Goal: Navigation & Orientation: Find specific page/section

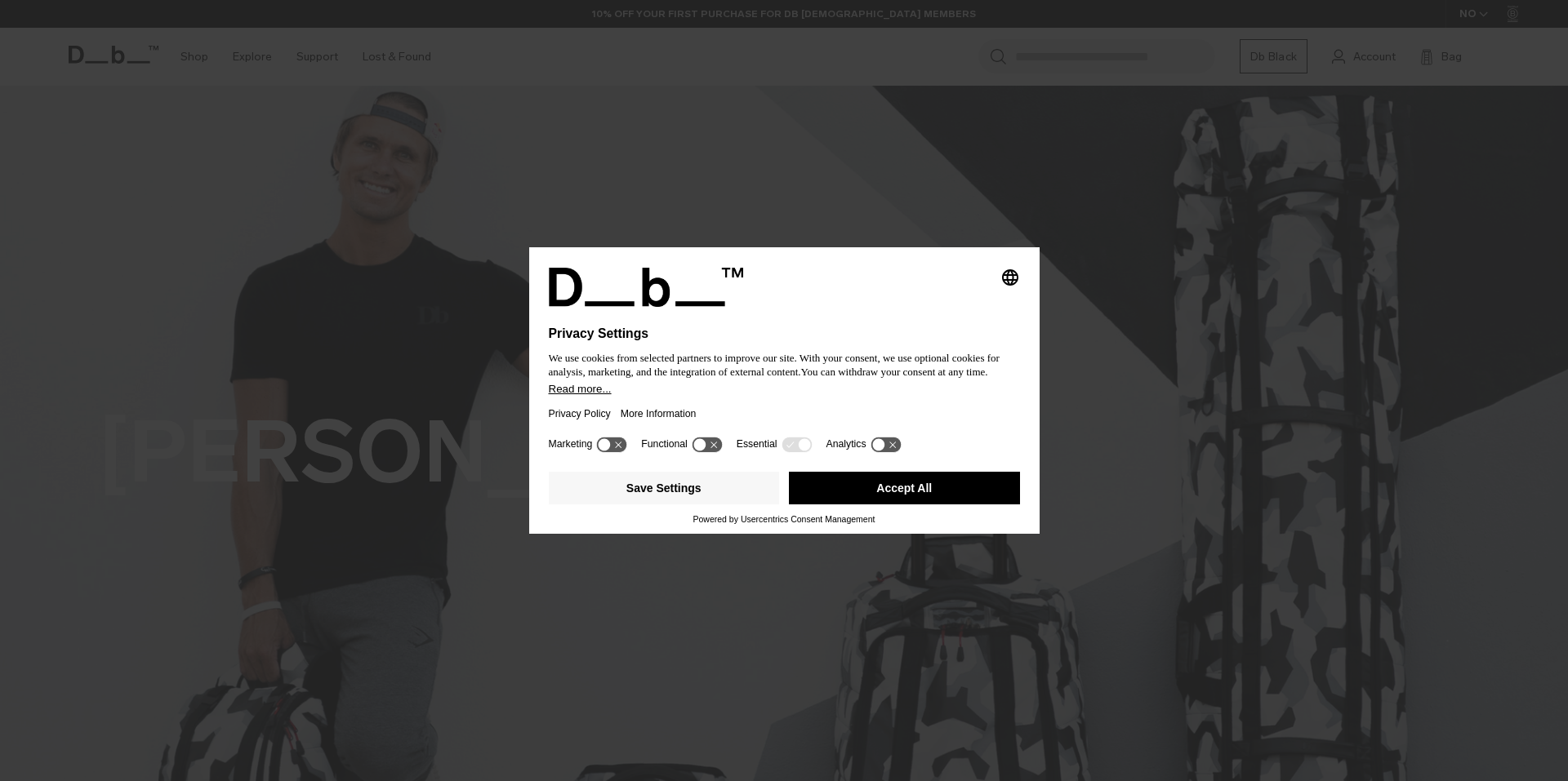
click at [927, 501] on button "Accept All" at bounding box center [904, 488] width 231 height 33
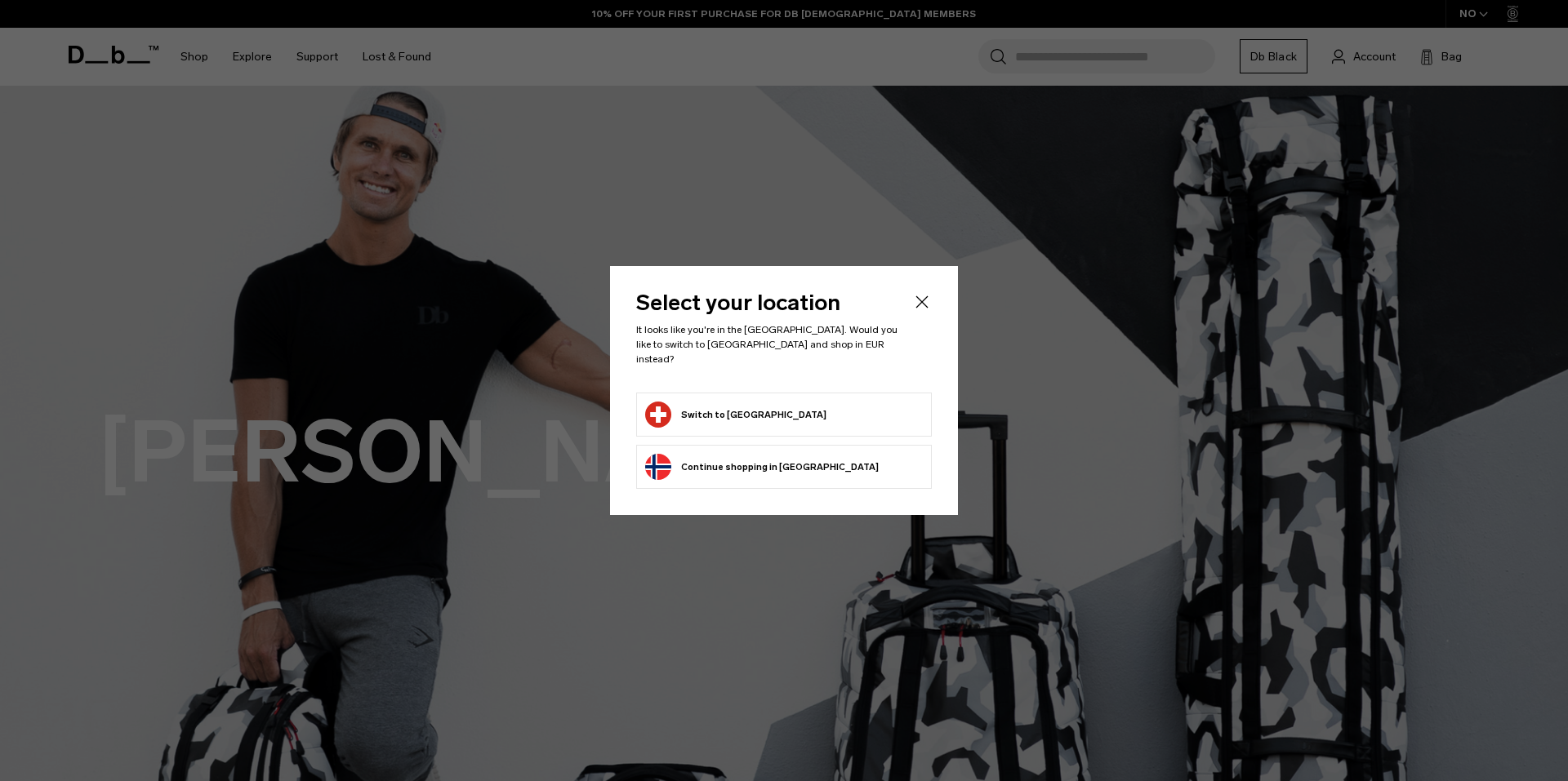
click at [921, 300] on icon "Close" at bounding box center [922, 302] width 20 height 20
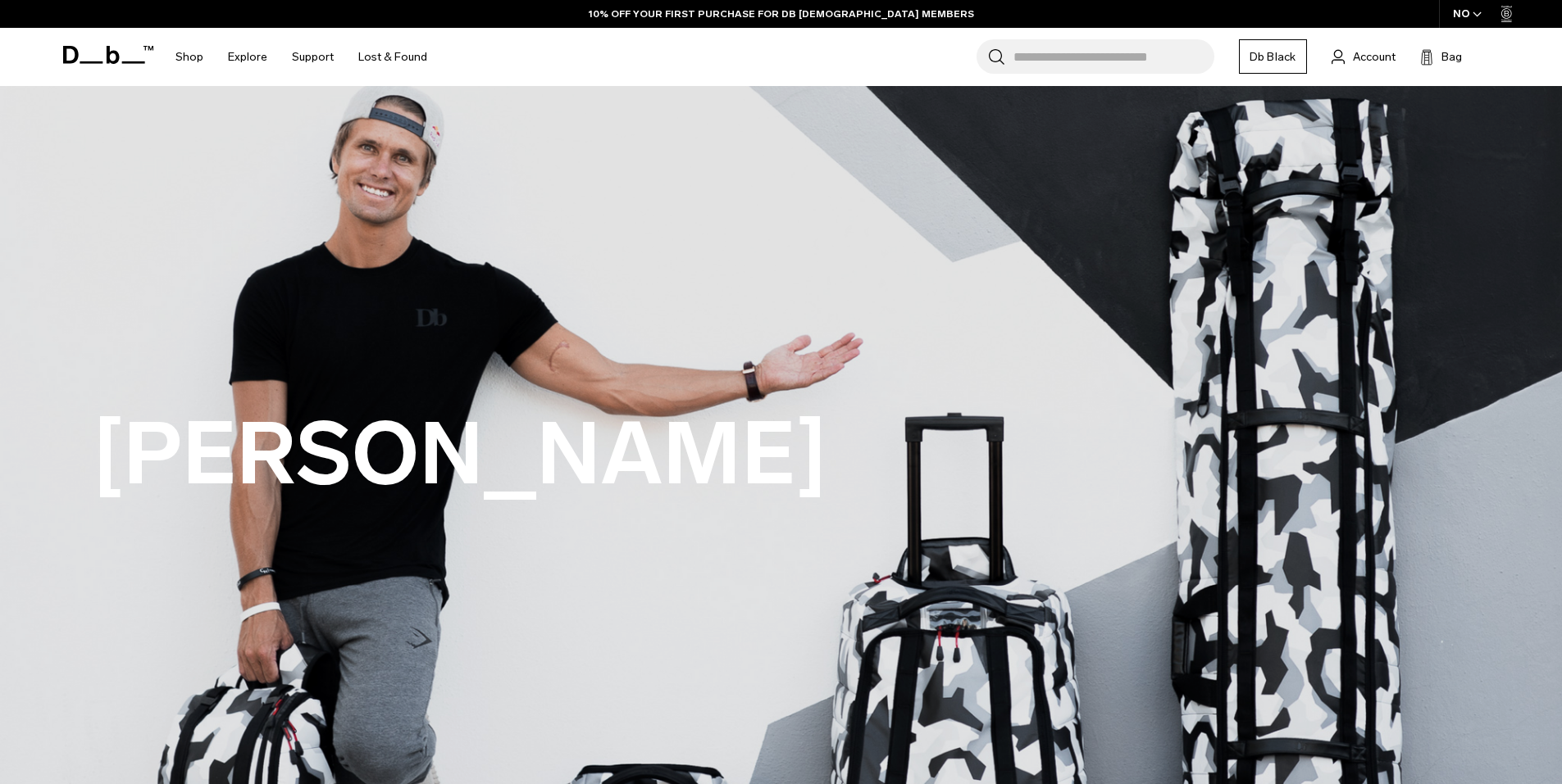
click at [104, 52] on icon at bounding box center [108, 54] width 90 height 18
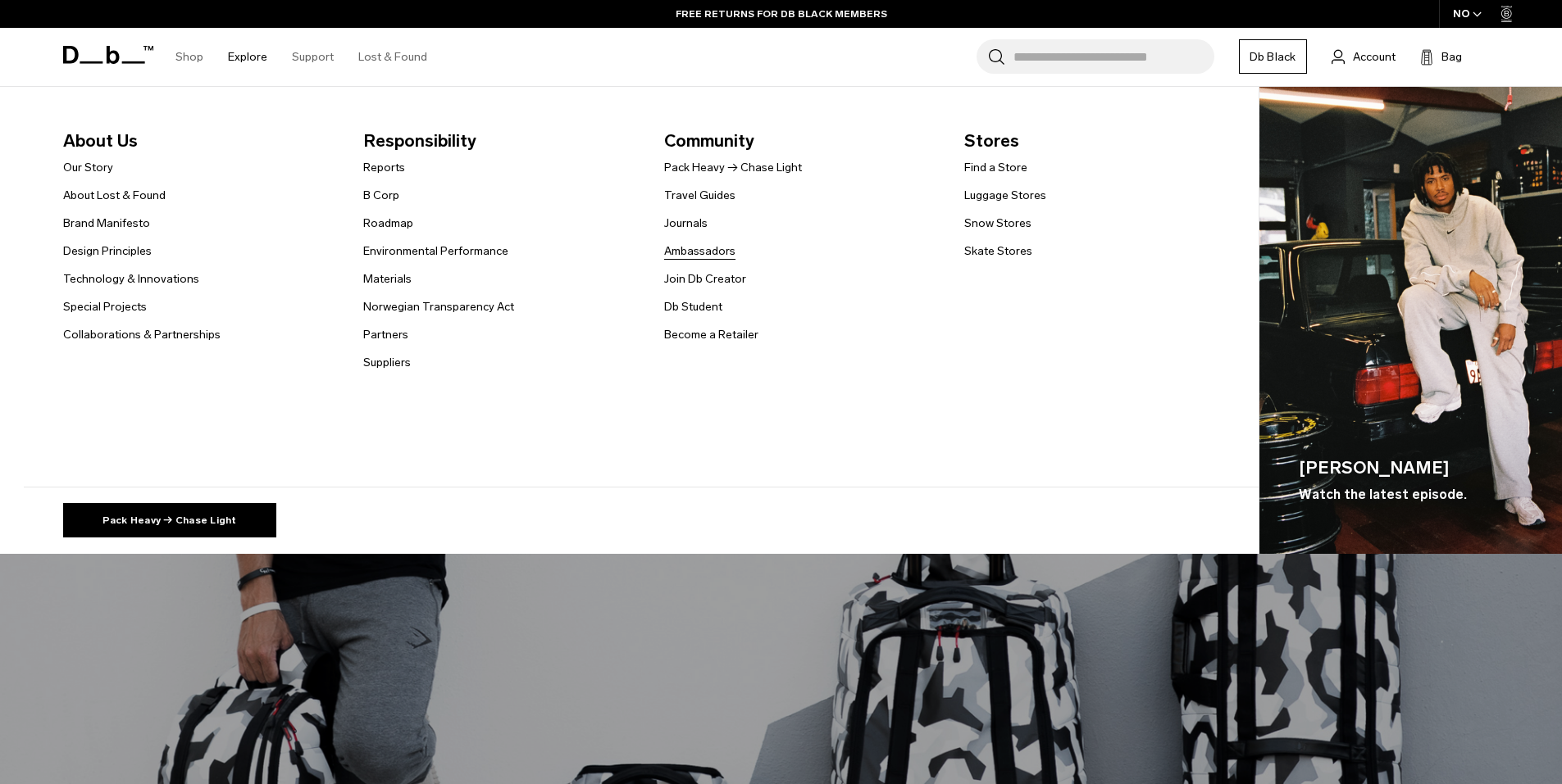
click at [706, 257] on link "Ambassadors" at bounding box center [699, 251] width 71 height 17
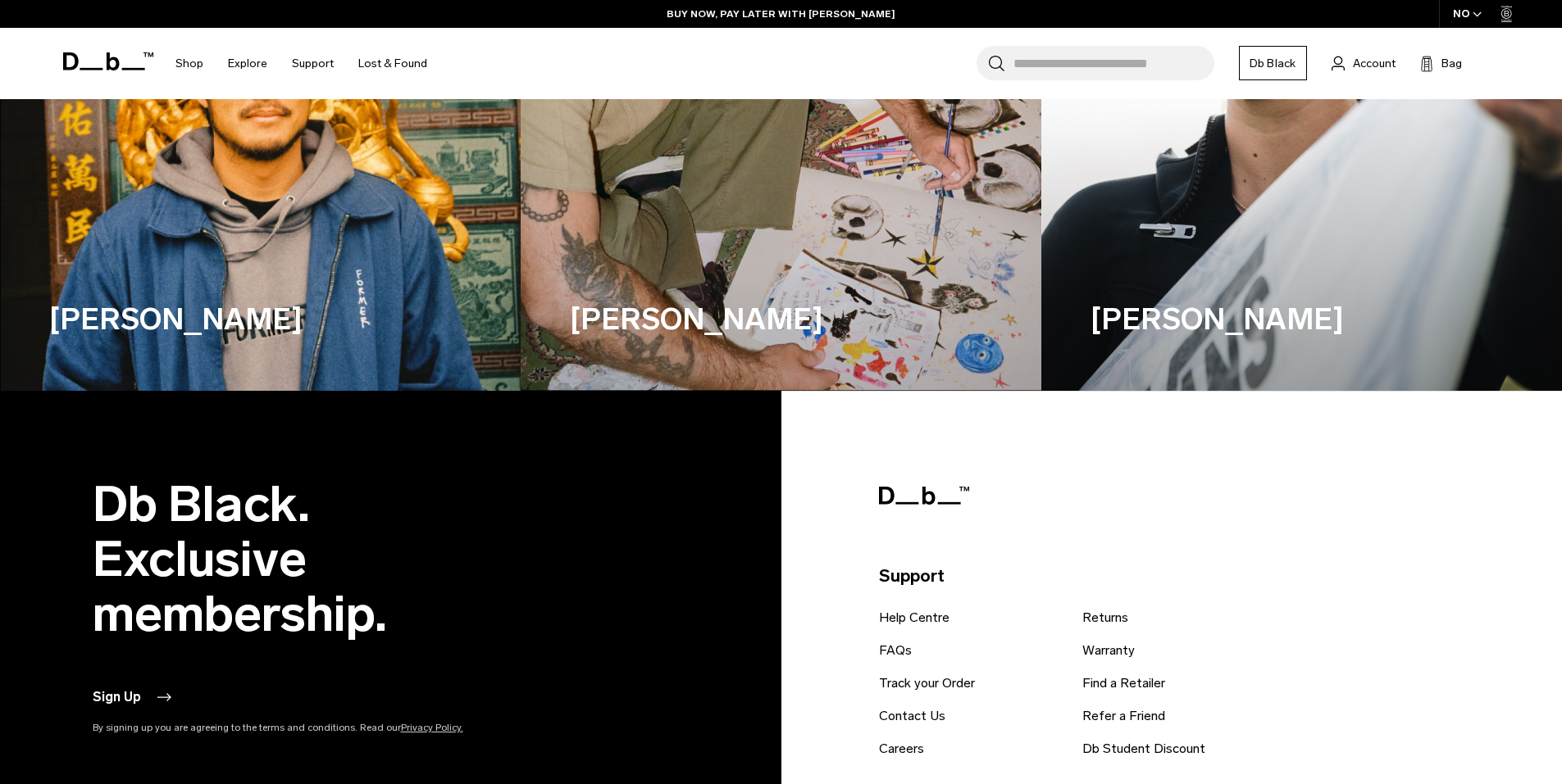
scroll to position [5901, 0]
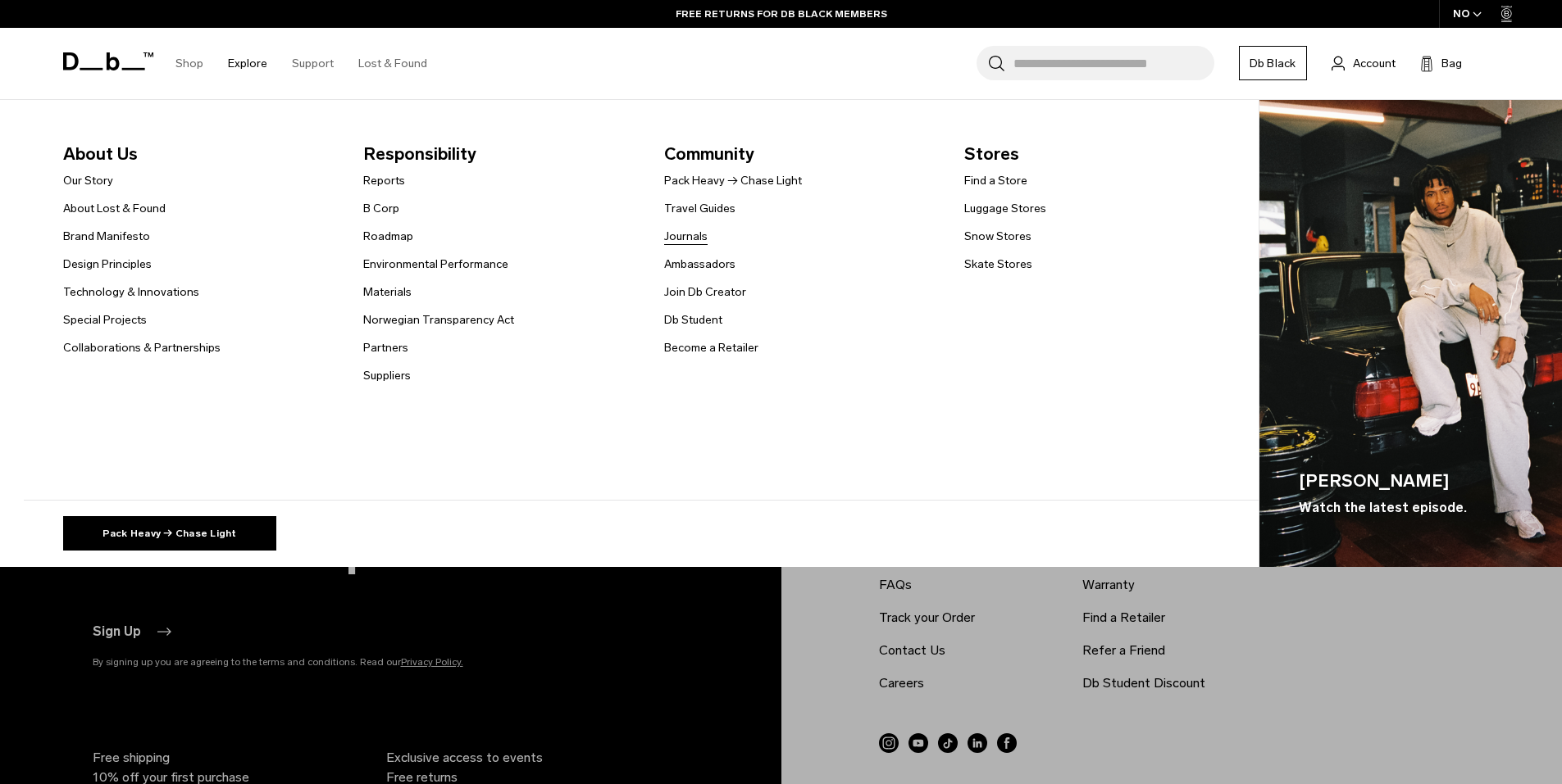
click at [697, 238] on link "Journals" at bounding box center [685, 236] width 43 height 17
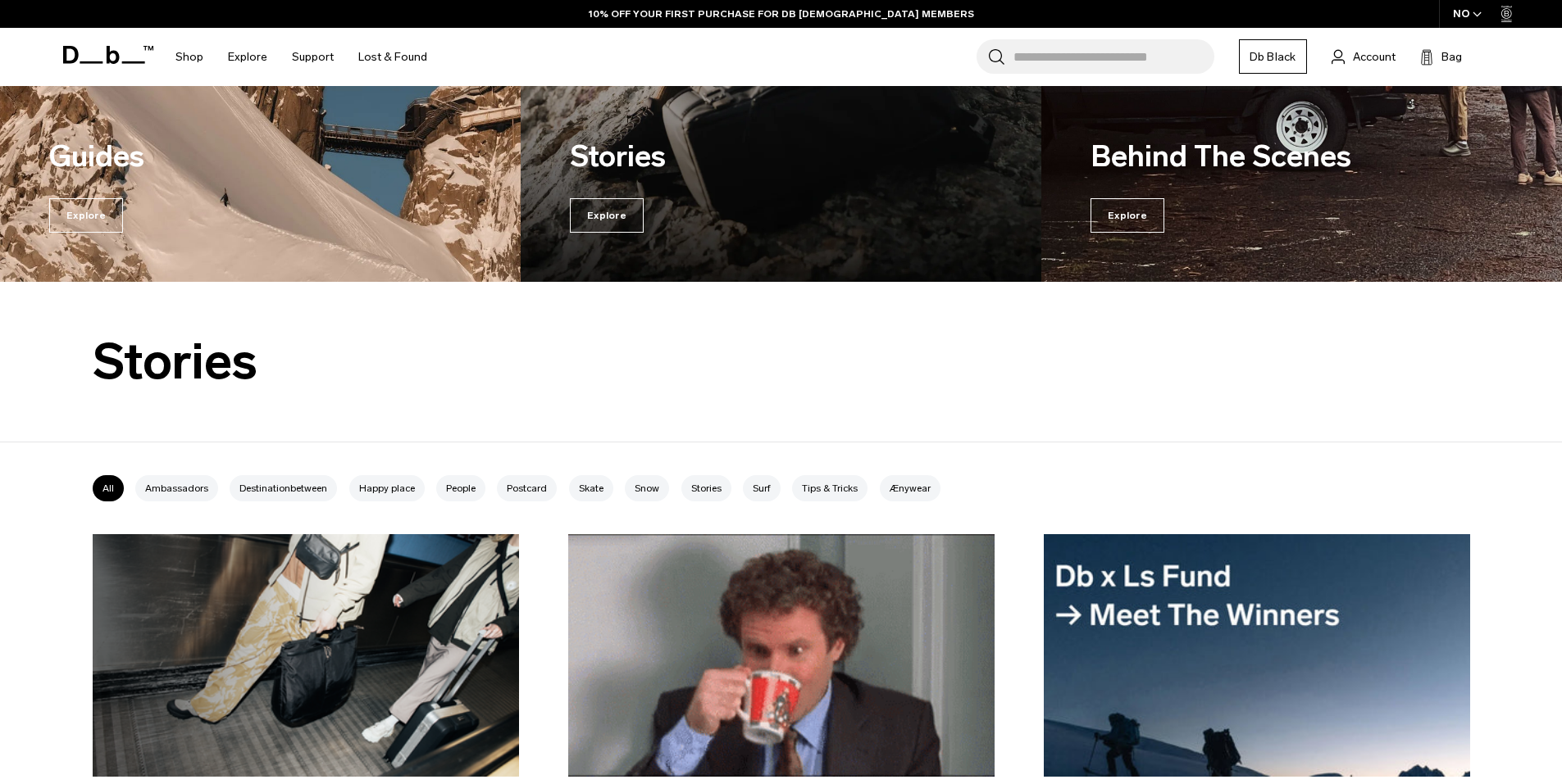
scroll to position [410, 0]
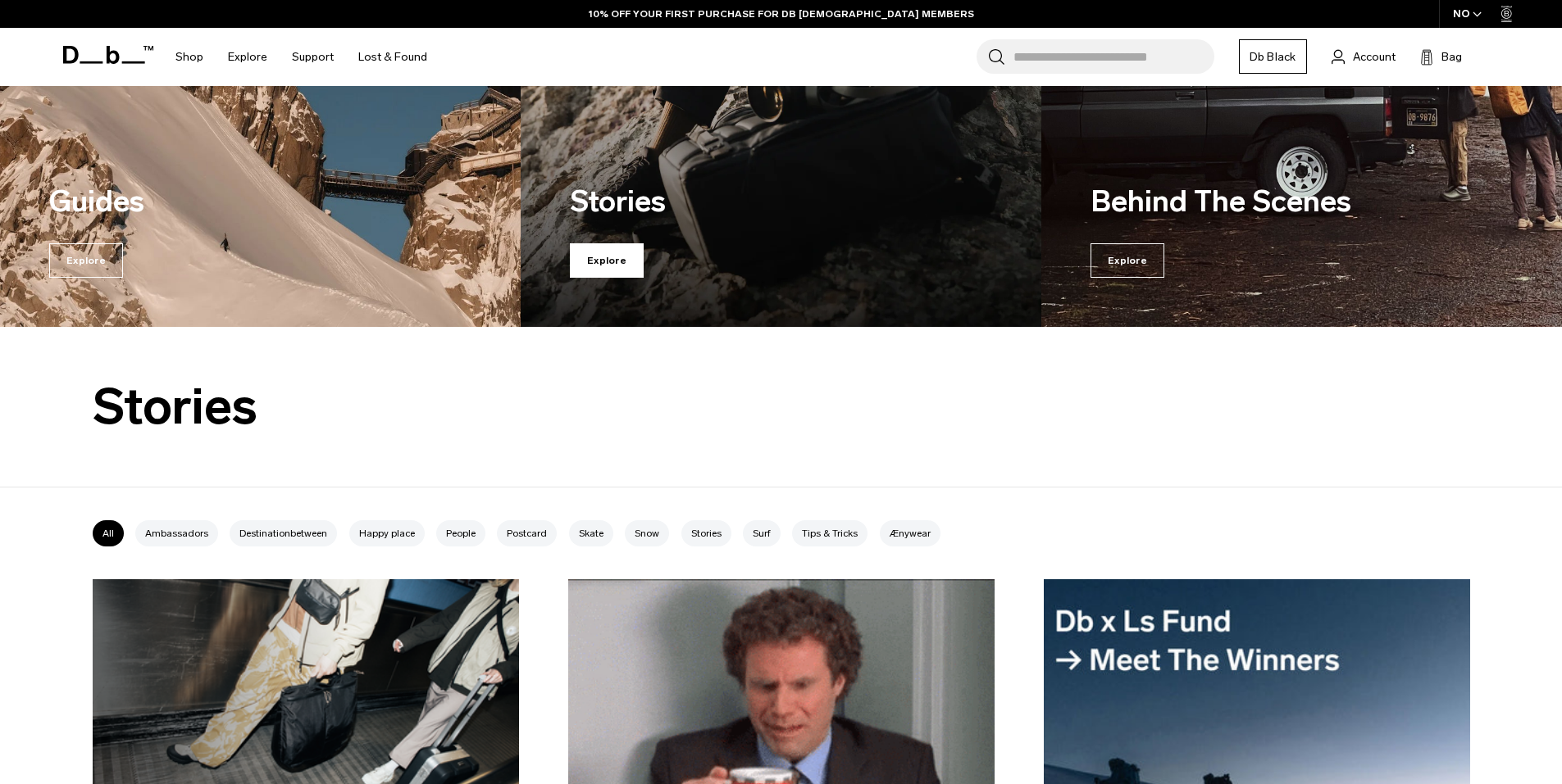
click at [630, 259] on span "Explore" at bounding box center [607, 260] width 74 height 35
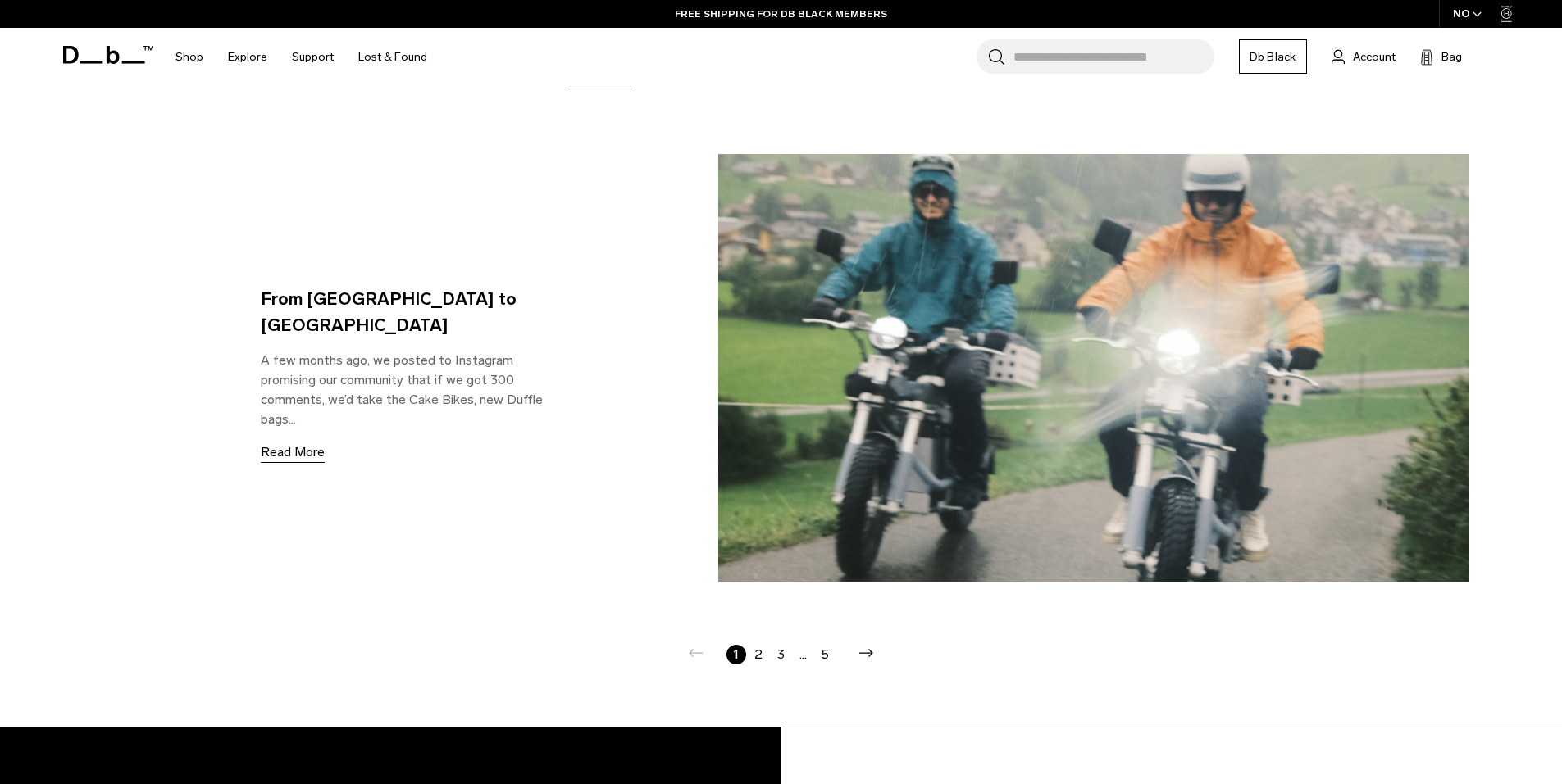
scroll to position [3197, 0]
